Goal: Find specific page/section: Find specific page/section

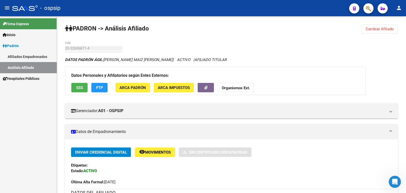
scroll to position [222, 0]
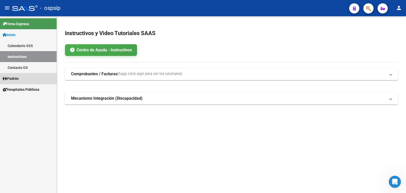
click at [14, 79] on span "Padrón" at bounding box center [11, 79] width 16 height 6
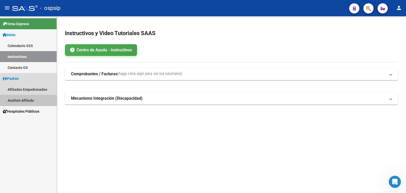
click at [21, 101] on link "Análisis Afiliado" at bounding box center [28, 100] width 57 height 11
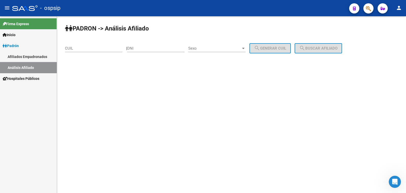
click at [149, 45] on div "DNI" at bounding box center [155, 46] width 57 height 11
type input "13092984"
click at [219, 47] on span "Sexo" at bounding box center [214, 48] width 53 height 5
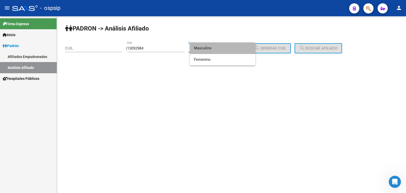
click at [222, 48] on span "Masculino" at bounding box center [222, 47] width 57 height 11
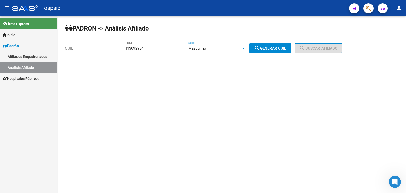
drag, startPoint x: 272, startPoint y: 48, endPoint x: 301, endPoint y: 45, distance: 29.4
click at [279, 48] on span "search Generar CUIL" at bounding box center [270, 48] width 32 height 5
type input "20-13092984-3"
click at [314, 46] on span "search Buscar afiliado" at bounding box center [318, 48] width 38 height 5
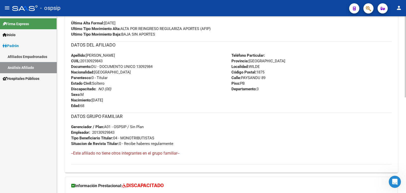
scroll to position [127, 0]
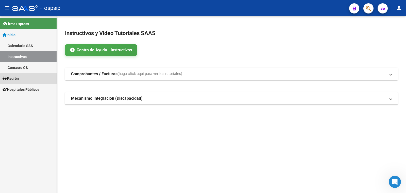
click at [17, 78] on span "Padrón" at bounding box center [11, 79] width 16 height 6
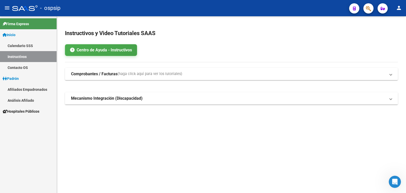
click at [20, 99] on link "Análisis Afiliado" at bounding box center [28, 100] width 57 height 11
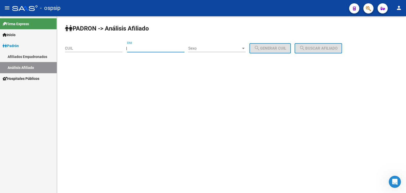
click at [144, 46] on input "DNI" at bounding box center [155, 48] width 57 height 5
type input "27968605"
click at [218, 50] on span "Sexo" at bounding box center [214, 48] width 53 height 5
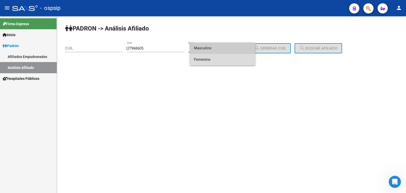
click at [221, 58] on span "Femenino" at bounding box center [222, 59] width 57 height 11
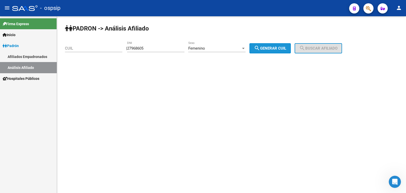
drag, startPoint x: 270, startPoint y: 44, endPoint x: 306, endPoint y: 47, distance: 36.5
click at [278, 46] on button "search Generar CUIL" at bounding box center [270, 48] width 41 height 10
type input "27-27968605-0"
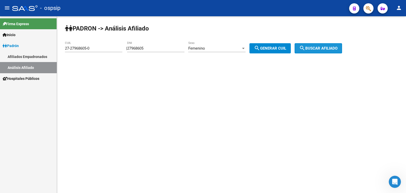
click at [320, 47] on span "search Buscar afiliado" at bounding box center [318, 48] width 38 height 5
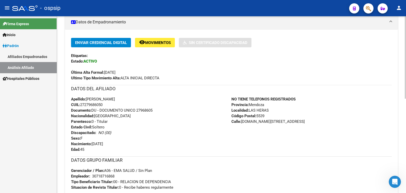
scroll to position [127, 0]
